Goal: Task Accomplishment & Management: Complete application form

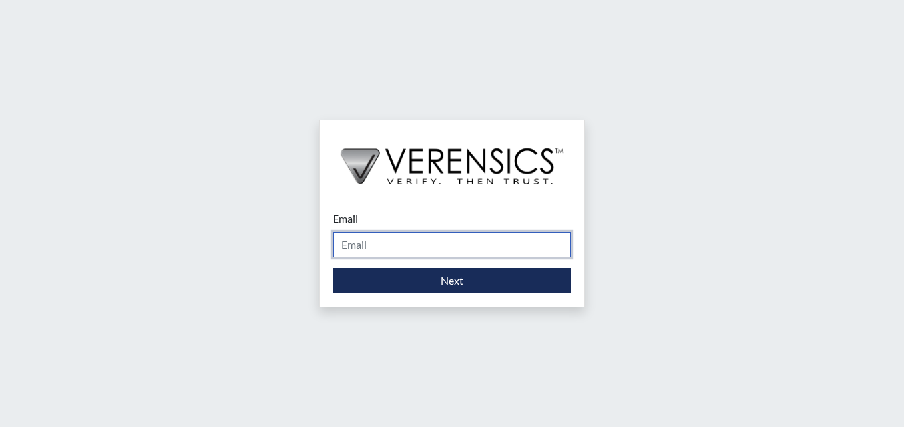
click at [387, 252] on input "Email" at bounding box center [452, 244] width 238 height 25
type input "[PERSON_NAME][EMAIL_ADDRESS][DOMAIN_NAME]"
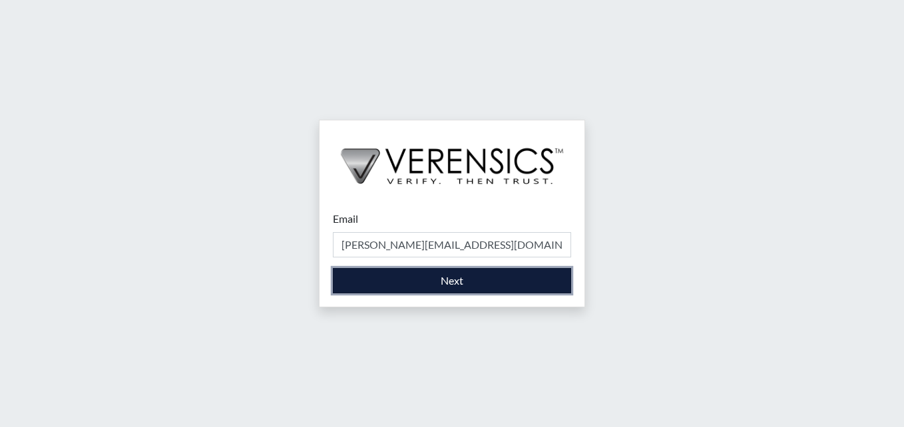
click at [383, 276] on button "Next" at bounding box center [452, 280] width 238 height 25
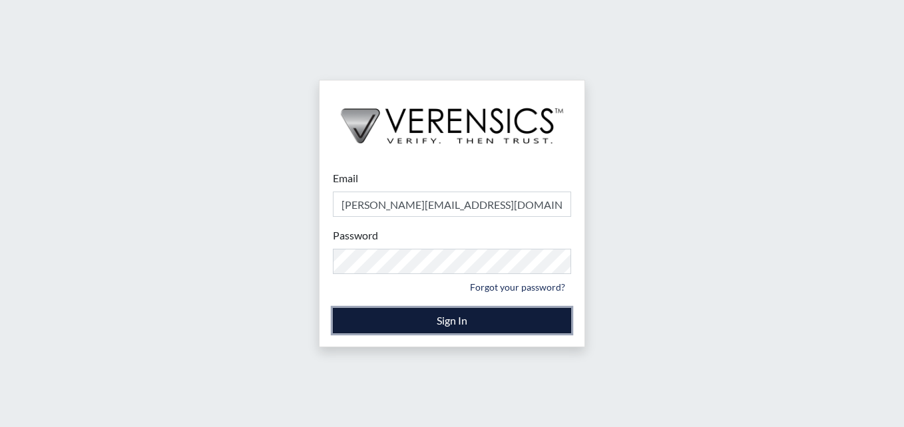
click at [450, 323] on button "Sign In" at bounding box center [452, 320] width 238 height 25
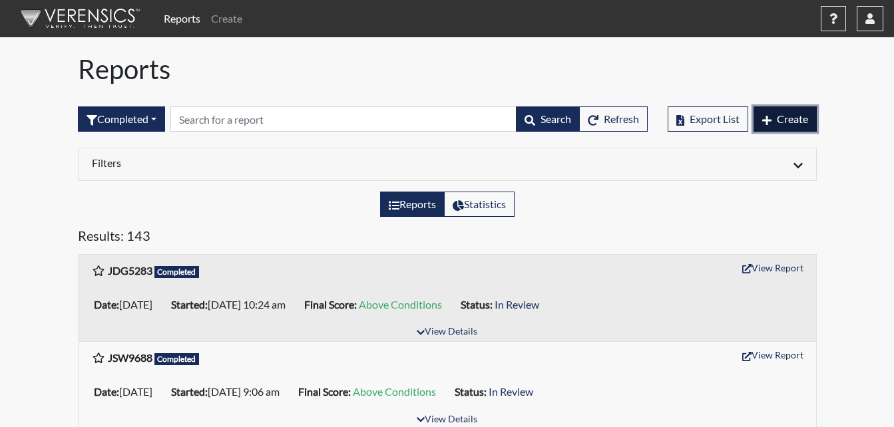
click at [779, 116] on span "Create" at bounding box center [792, 118] width 31 height 13
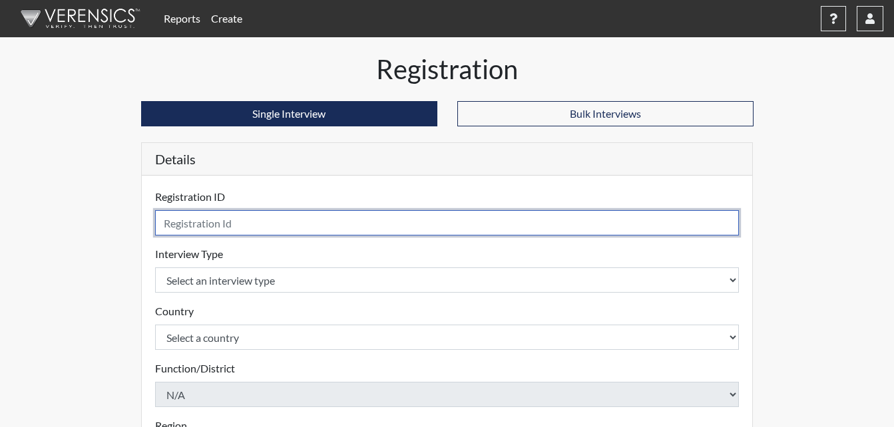
click at [208, 222] on input "text" at bounding box center [447, 222] width 584 height 25
type input "b"
type input "BTM9426"
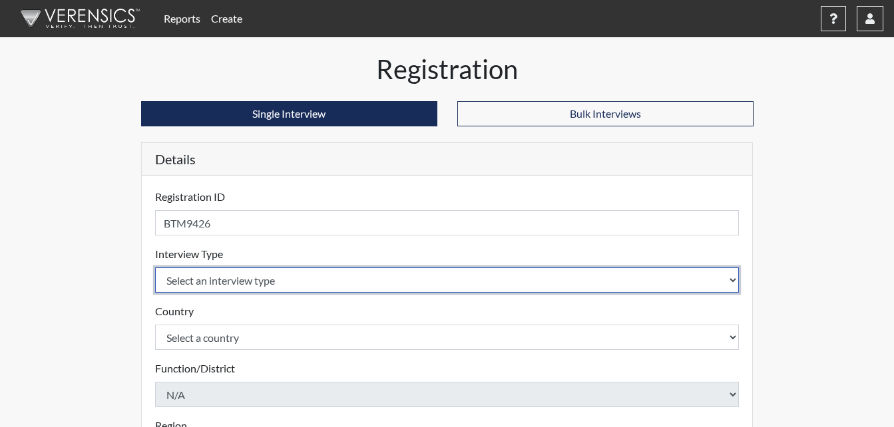
click at [254, 280] on select "Select an interview type Corrections Pre-Employment" at bounding box center [447, 280] width 584 height 25
select select "ff733e93-e1bf-11ea-9c9f-0eff0cf7eb8f"
click at [155, 268] on select "Select an interview type Corrections Pre-Employment" at bounding box center [447, 280] width 584 height 25
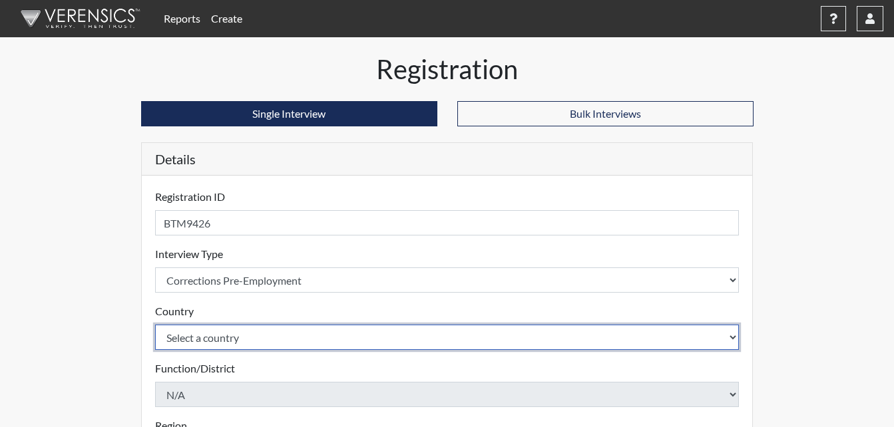
click at [267, 337] on select "Select a country [GEOGRAPHIC_DATA] [GEOGRAPHIC_DATA]" at bounding box center [447, 337] width 584 height 25
select select "united-states-of-[GEOGRAPHIC_DATA]"
click at [155, 325] on select "Select a country [GEOGRAPHIC_DATA] [GEOGRAPHIC_DATA]" at bounding box center [447, 337] width 584 height 25
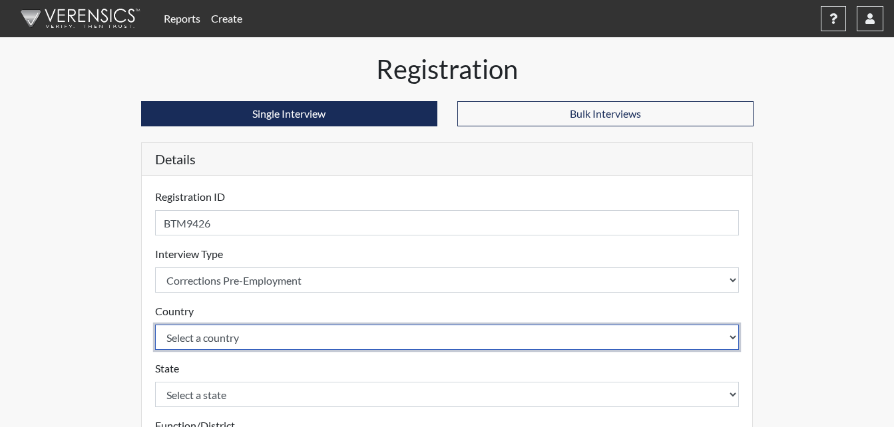
scroll to position [67, 0]
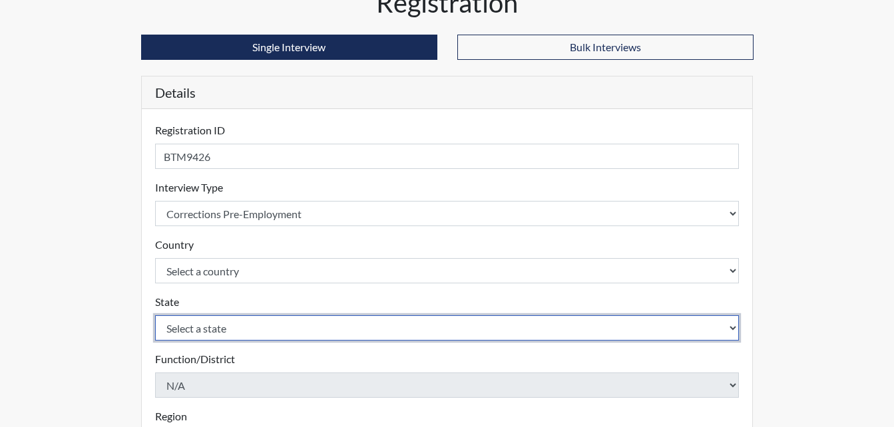
click at [268, 329] on select "Select a state [US_STATE] [US_STATE] [US_STATE] [US_STATE] [US_STATE] [US_STATE…" at bounding box center [447, 328] width 584 height 25
click at [155, 316] on select "Select a state [US_STATE] [US_STATE] [US_STATE] [US_STATE] [US_STATE] [US_STATE…" at bounding box center [447, 328] width 584 height 25
click at [224, 326] on select "Select a state [US_STATE] [US_STATE] [US_STATE] [US_STATE] [US_STATE] [US_STATE…" at bounding box center [447, 328] width 584 height 25
select select "GA"
click at [155, 316] on select "Select a state [US_STATE] [US_STATE] [US_STATE] [US_STATE] [US_STATE] [US_STATE…" at bounding box center [447, 328] width 584 height 25
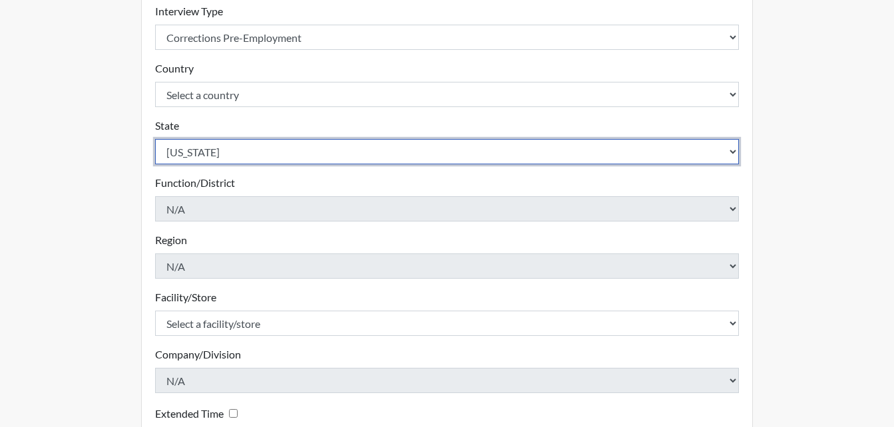
scroll to position [266, 0]
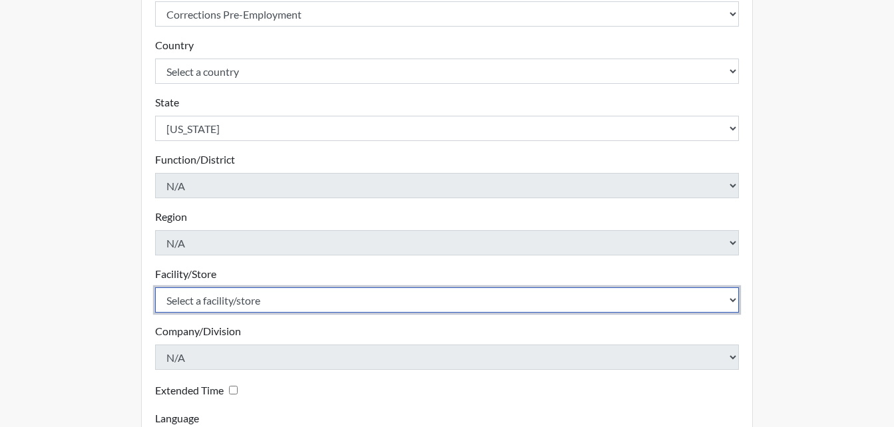
click at [288, 296] on select "Select a facility/store Long Unit [PERSON_NAME] [PERSON_NAME] Women's PDC" at bounding box center [447, 300] width 584 height 25
select select "0df420ef-37bf-4276-ba7a-c1d957eaad15"
click at [155, 288] on select "Select a facility/store Long Unit [PERSON_NAME] [PERSON_NAME] Women's PDC" at bounding box center [447, 300] width 584 height 25
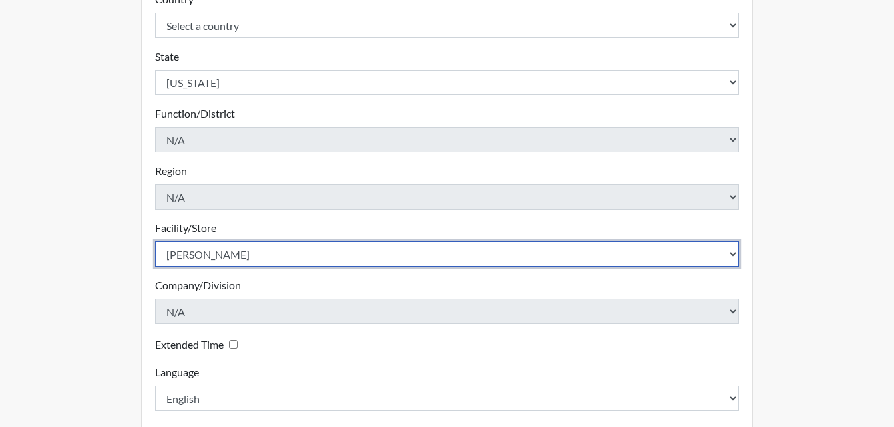
scroll to position [379, 0]
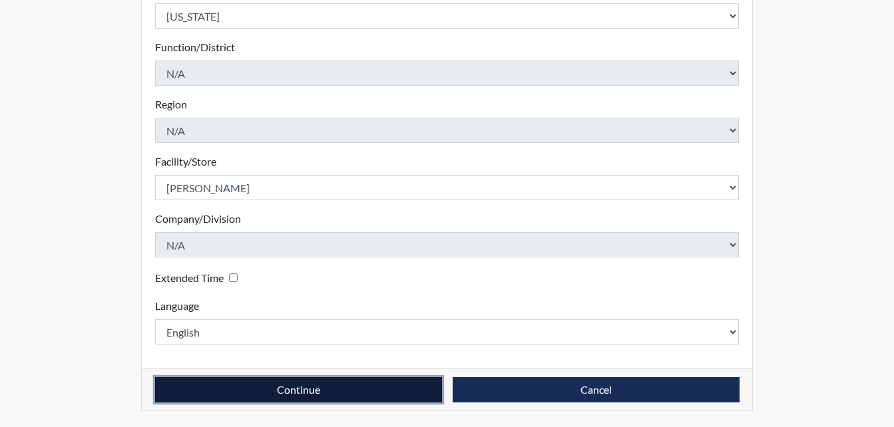
click at [393, 387] on button "Continue" at bounding box center [298, 389] width 287 height 25
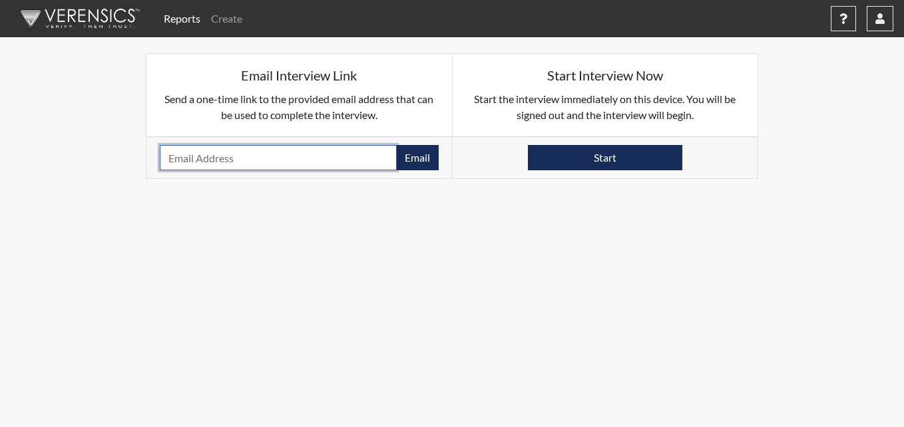
click at [363, 166] on input "email" at bounding box center [278, 157] width 237 height 25
click at [365, 160] on input "email" at bounding box center [278, 157] width 237 height 25
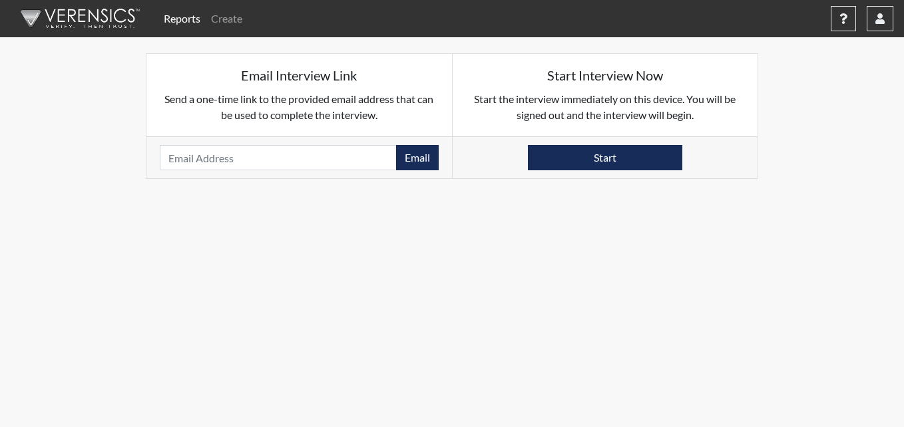
click at [512, 198] on body "Reports Create Help Center × Verensics Best Practices How to successfully use t…" at bounding box center [452, 213] width 904 height 427
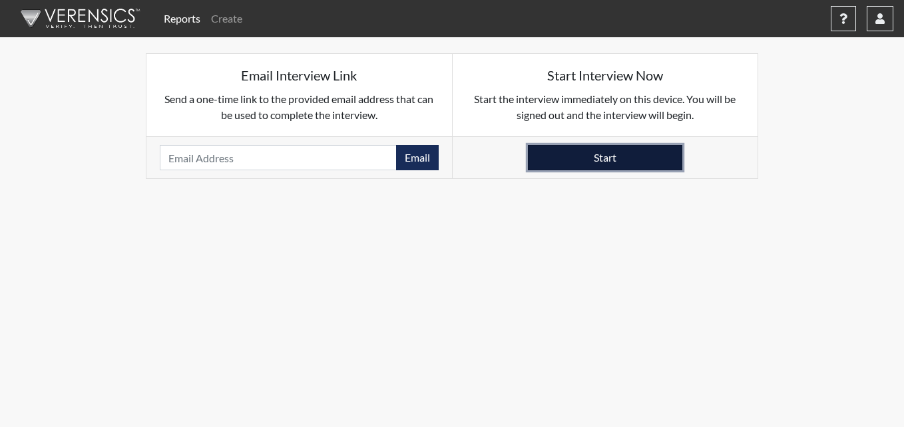
click at [580, 164] on button "Start" at bounding box center [605, 157] width 154 height 25
